Goal: Task Accomplishment & Management: Use online tool/utility

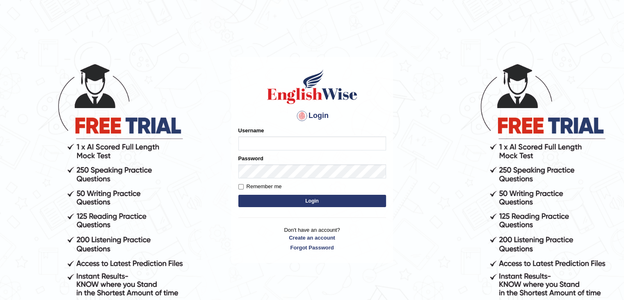
click at [250, 150] on input "Username" at bounding box center [313, 143] width 148 height 14
type input "0401809009"
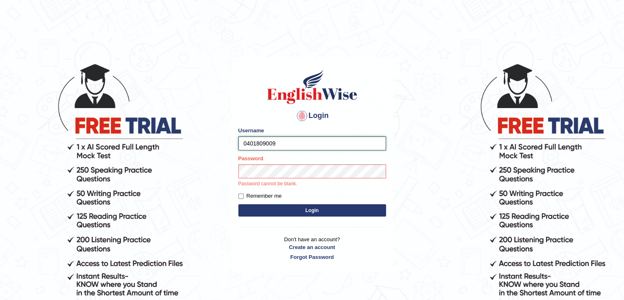
drag, startPoint x: 276, startPoint y: 140, endPoint x: 232, endPoint y: 138, distance: 44.8
click at [232, 138] on div "Login Please fix the following errors: Username 0401809009 Password Password ca…" at bounding box center [313, 164] width 162 height 215
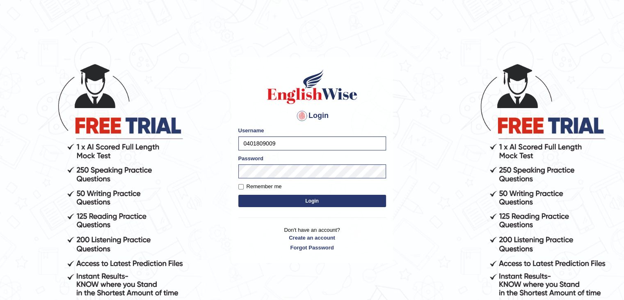
click at [305, 208] on form "Please fix the following errors: Username 0401809009 Password Remember me Login" at bounding box center [313, 167] width 148 height 83
click at [309, 204] on button "Login" at bounding box center [313, 201] width 148 height 12
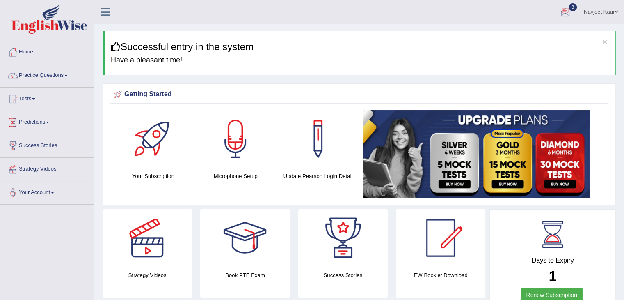
click at [562, 13] on div at bounding box center [566, 12] width 12 height 12
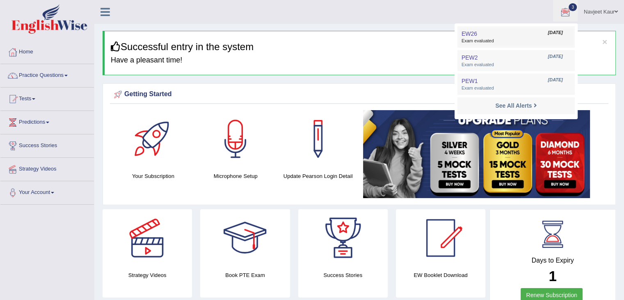
click at [471, 43] on span "Exam evaluated" at bounding box center [516, 41] width 109 height 7
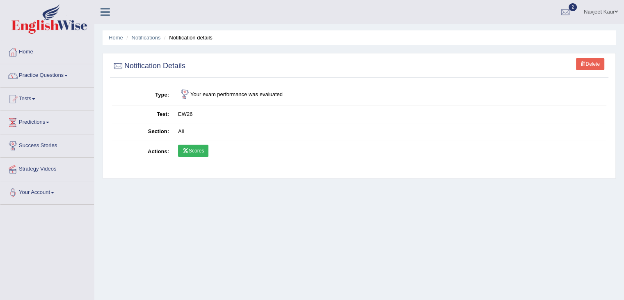
click at [186, 146] on link "Scores" at bounding box center [193, 151] width 30 height 12
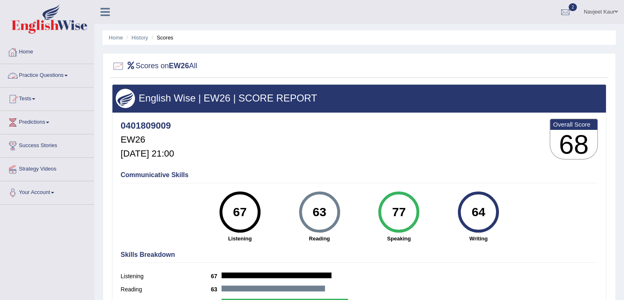
click at [27, 46] on link "Home" at bounding box center [47, 51] width 94 height 21
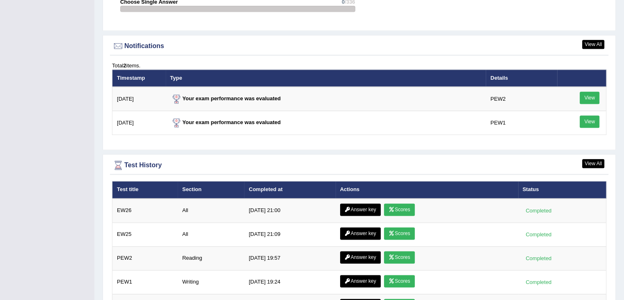
scroll to position [970, 0]
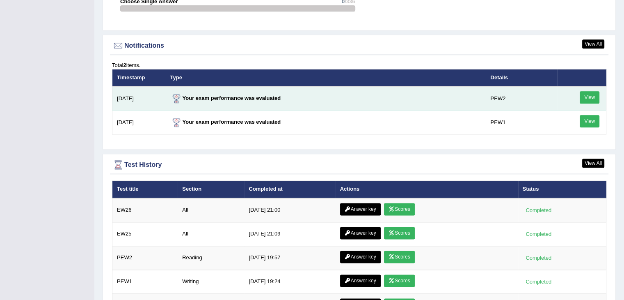
click at [588, 101] on link "View" at bounding box center [590, 97] width 20 height 12
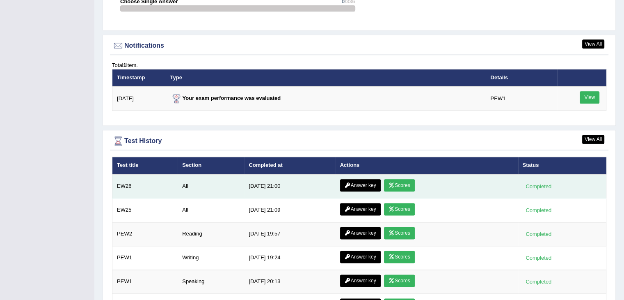
scroll to position [1047, 0]
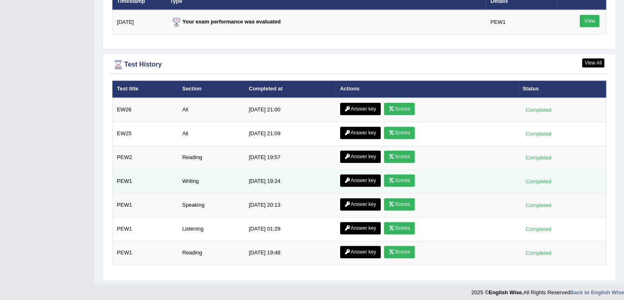
click at [361, 177] on link "Answer key" at bounding box center [360, 180] width 41 height 12
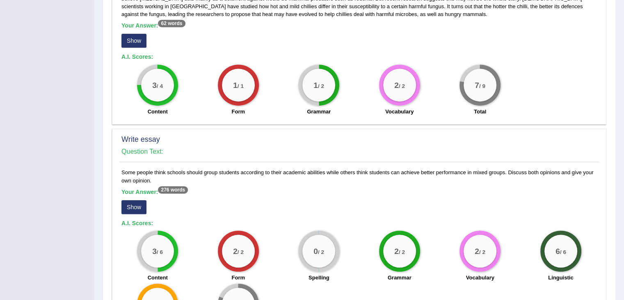
scroll to position [509, 0]
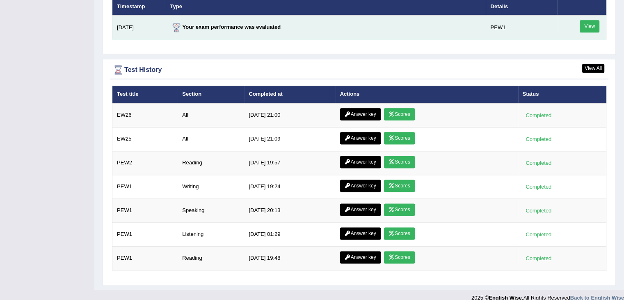
click at [591, 20] on link "View" at bounding box center [590, 26] width 20 height 12
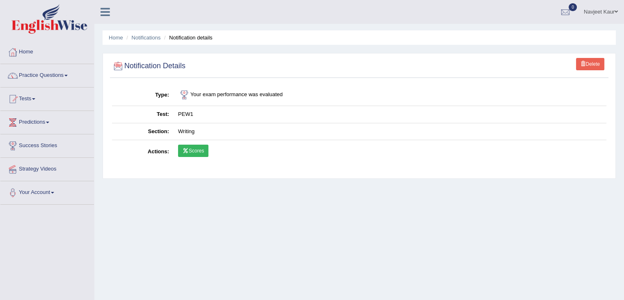
click at [193, 145] on link "Scores" at bounding box center [193, 151] width 30 height 12
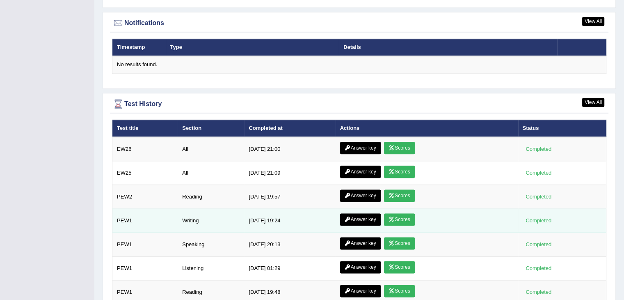
scroll to position [1033, 0]
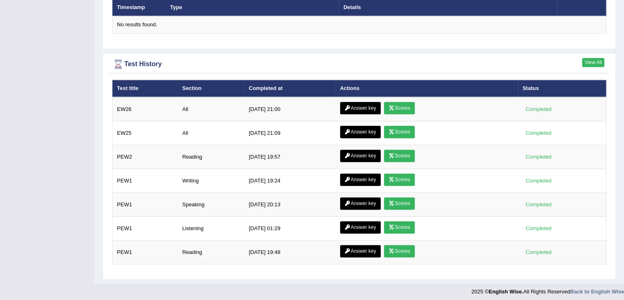
click at [591, 58] on link "View All" at bounding box center [594, 62] width 22 height 9
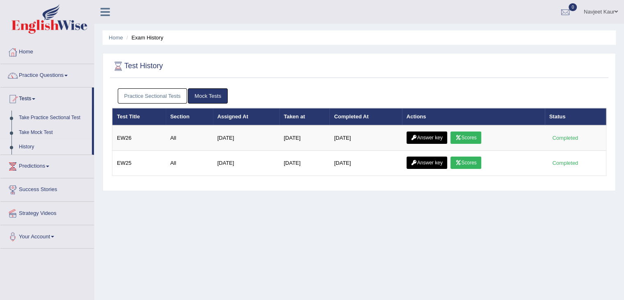
click at [155, 97] on link "Practice Sectional Tests" at bounding box center [153, 95] width 70 height 15
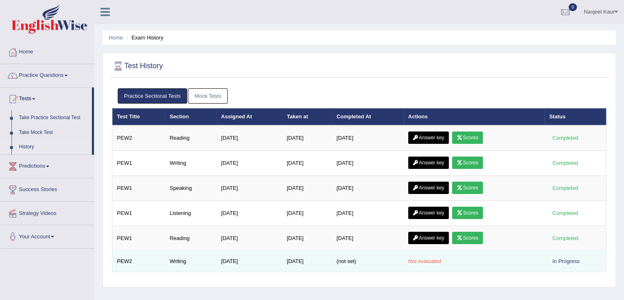
click at [560, 261] on div "In Progress" at bounding box center [567, 261] width 34 height 9
click at [184, 259] on td "Writing" at bounding box center [190, 261] width 51 height 21
click at [356, 262] on span "(not set)" at bounding box center [347, 261] width 20 height 6
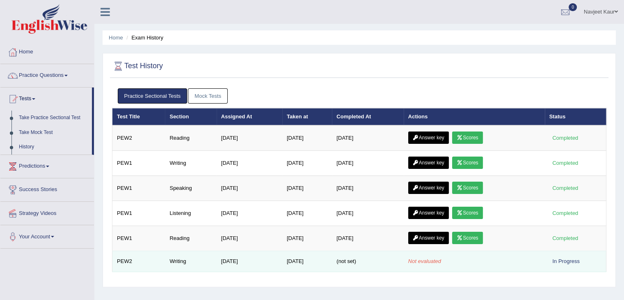
click at [429, 259] on em "Not evaluated" at bounding box center [424, 261] width 33 height 6
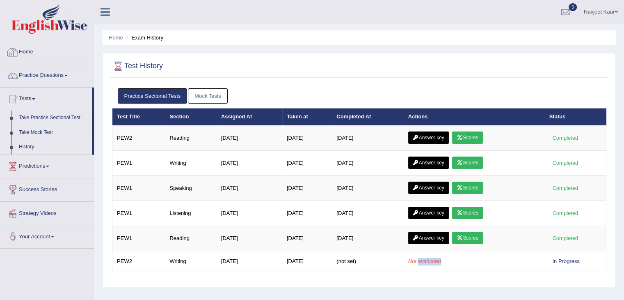
click at [27, 41] on link "Home" at bounding box center [47, 51] width 94 height 21
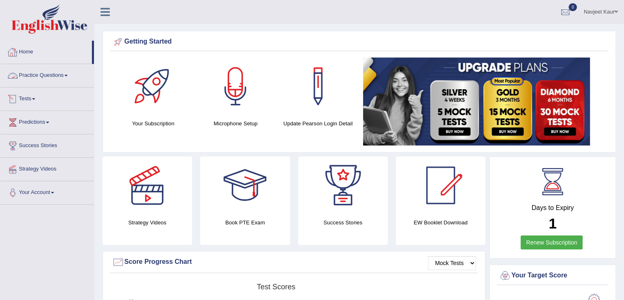
click at [32, 99] on link "Tests" at bounding box center [47, 97] width 94 height 21
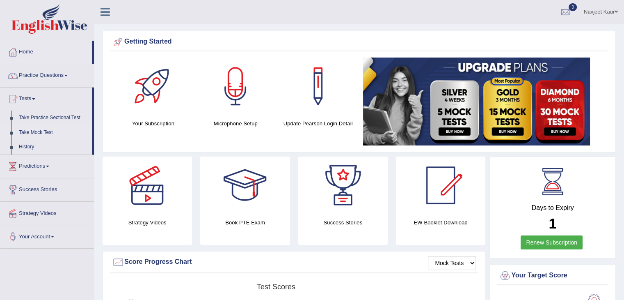
click at [24, 132] on link "Take Mock Test" at bounding box center [53, 132] width 77 height 15
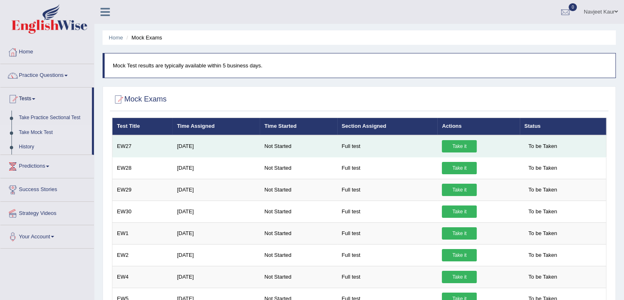
click at [460, 146] on link "Take it" at bounding box center [459, 146] width 35 height 12
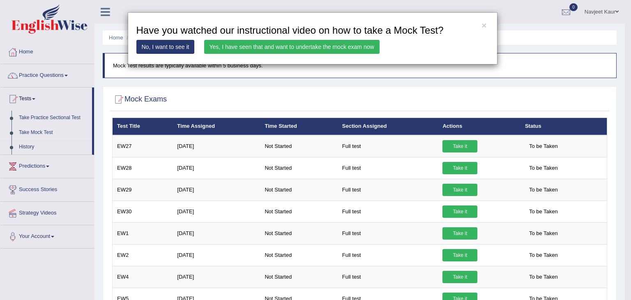
click at [287, 51] on link "Yes, I have seen that and want to undertake the mock exam now" at bounding box center [291, 47] width 175 height 14
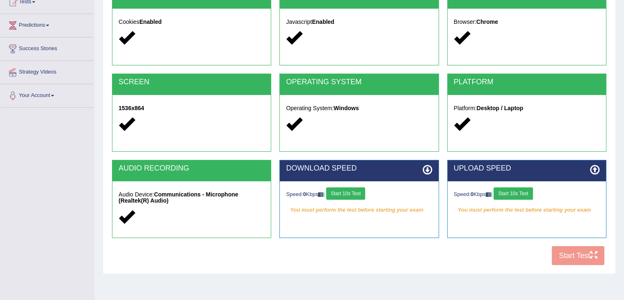
scroll to position [97, 0]
click at [361, 194] on button "Start 10s Test" at bounding box center [345, 193] width 39 height 12
click at [518, 194] on button "Start 10s Test" at bounding box center [513, 193] width 39 height 12
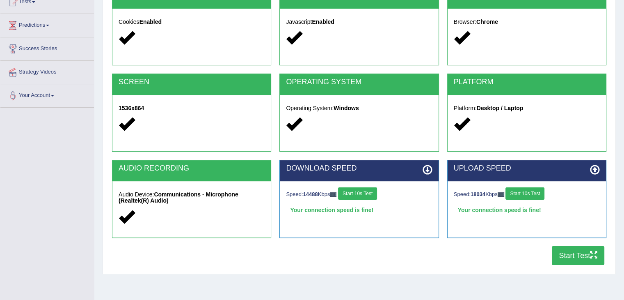
click at [583, 253] on button "Start Test" at bounding box center [578, 255] width 53 height 19
